Goal: Task Accomplishment & Management: Manage account settings

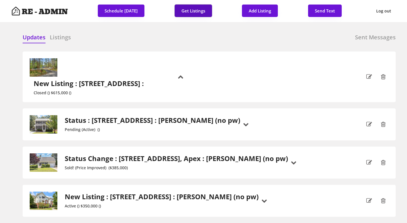
click at [194, 11] on button "Get Listings" at bounding box center [193, 11] width 37 height 12
click at [160, 43] on div "Updates Listings Sent Messages" at bounding box center [209, 38] width 373 height 11
click at [60, 36] on h6 "Listings" at bounding box center [60, 37] width 21 height 8
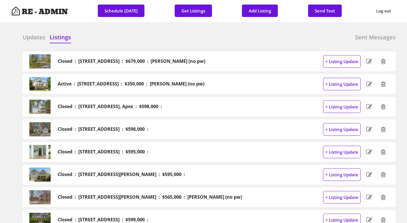
click at [33, 36] on h6 "Updates" at bounding box center [34, 37] width 23 height 8
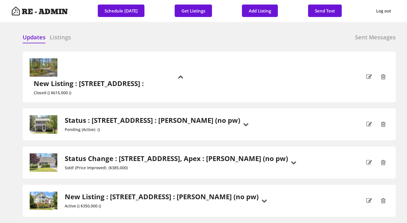
click at [63, 34] on h6 "Listings" at bounding box center [60, 37] width 21 height 8
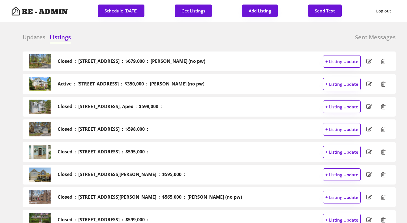
click at [33, 36] on h6 "Updates" at bounding box center [34, 37] width 23 height 8
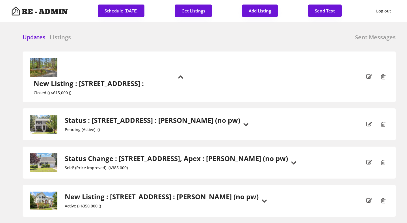
click at [139, 44] on div "Updates Listings Sent Messages" at bounding box center [209, 38] width 373 height 11
click at [198, 38] on div "Updates Listings Sent Messages" at bounding box center [209, 38] width 373 height 11
click at [216, 38] on div "Updates Listings Sent Messages" at bounding box center [209, 38] width 373 height 11
click at [59, 36] on h6 "Listings" at bounding box center [60, 37] width 21 height 8
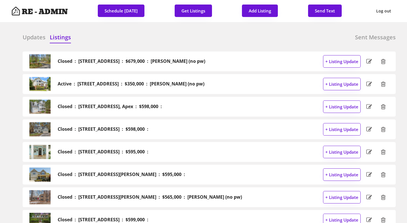
click at [28, 39] on h6 "Updates" at bounding box center [34, 37] width 23 height 8
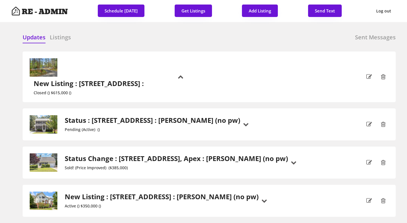
click at [376, 36] on h6 "Sent Messages" at bounding box center [375, 37] width 41 height 8
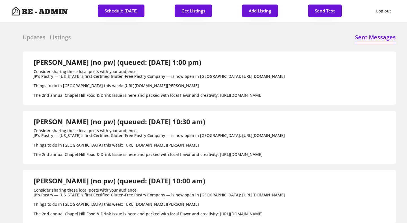
click at [64, 38] on h6 "Listings" at bounding box center [60, 37] width 21 height 8
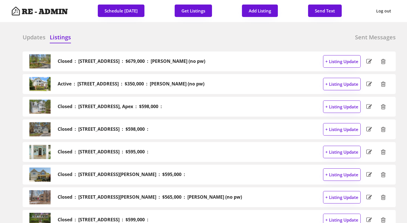
click at [371, 36] on h6 "Sent Messages" at bounding box center [375, 37] width 41 height 8
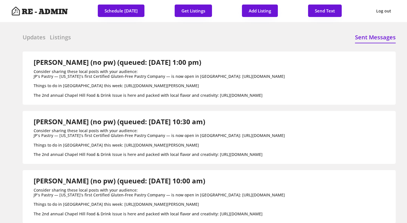
click at [166, 37] on div at bounding box center [161, 37] width 28 height 8
click at [33, 39] on h6 "Updates" at bounding box center [34, 37] width 23 height 8
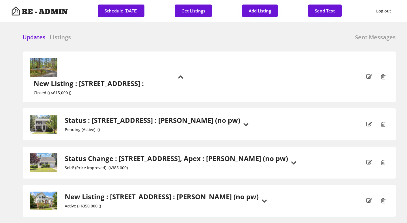
click at [153, 34] on div at bounding box center [161, 37] width 28 height 8
click at [171, 36] on div at bounding box center [161, 37] width 28 height 8
